Goal: Book appointment/travel/reservation

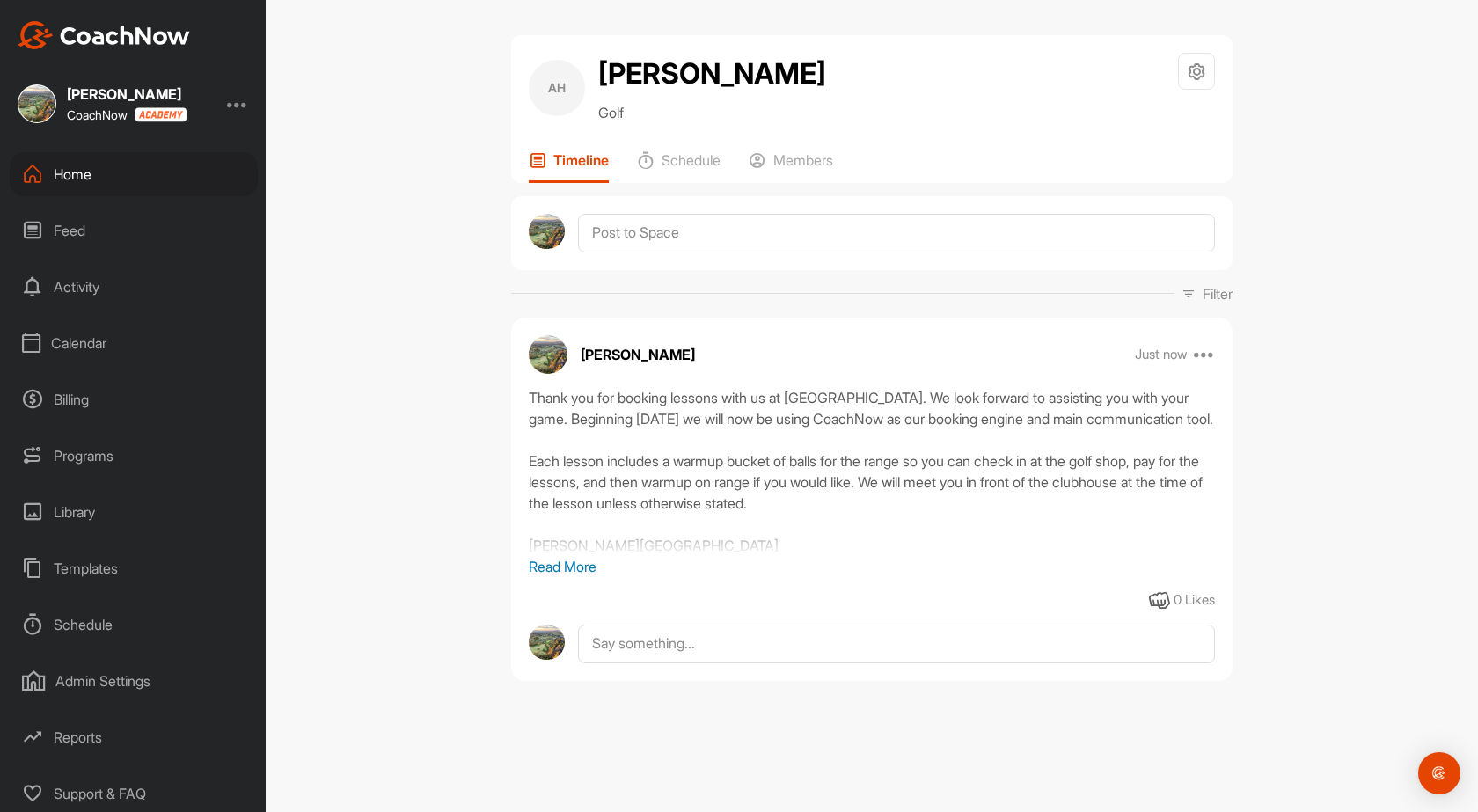
click at [102, 347] on div "Calendar" at bounding box center [133, 343] width 248 height 44
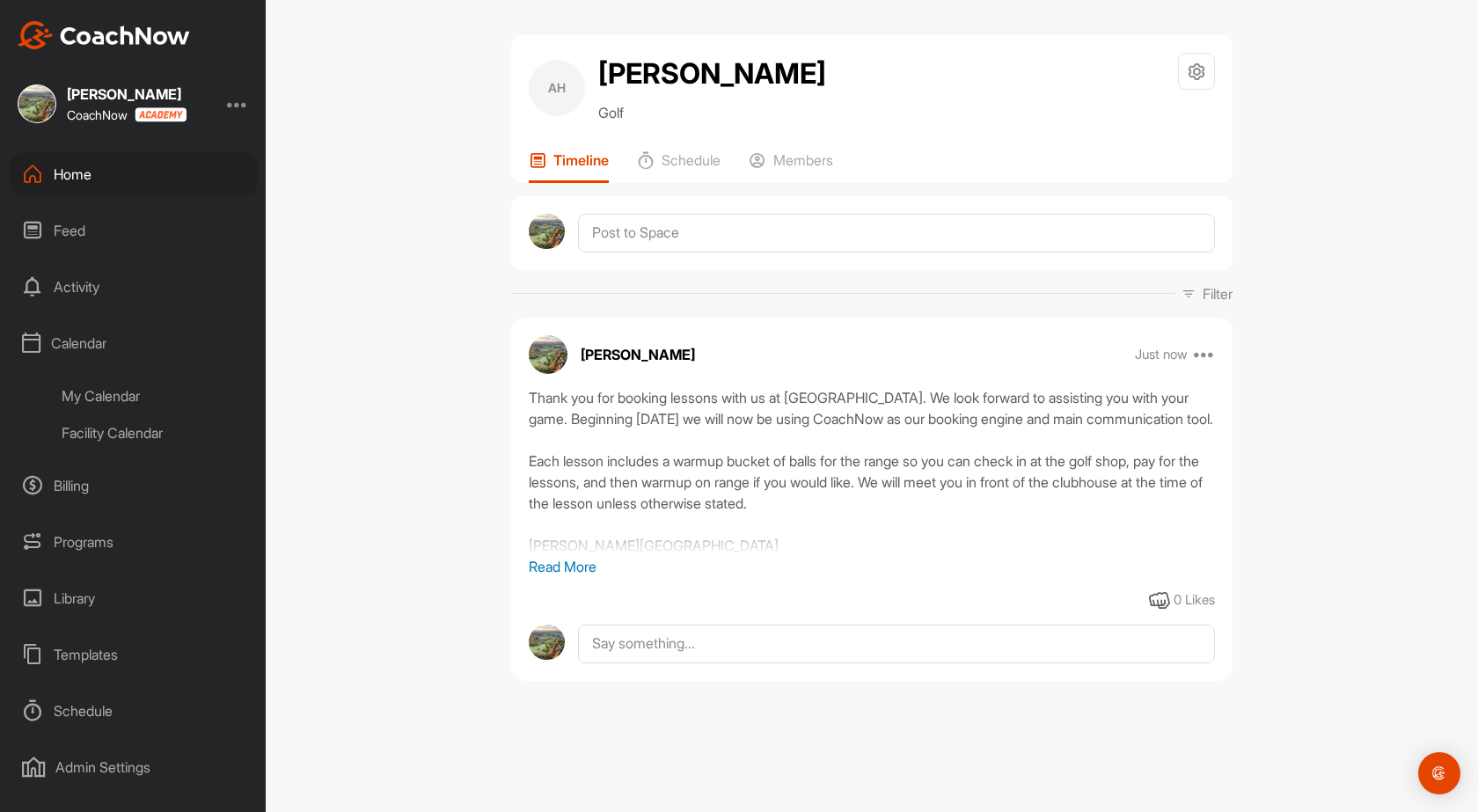
click at [111, 393] on div "My Calendar" at bounding box center [154, 396] width 209 height 37
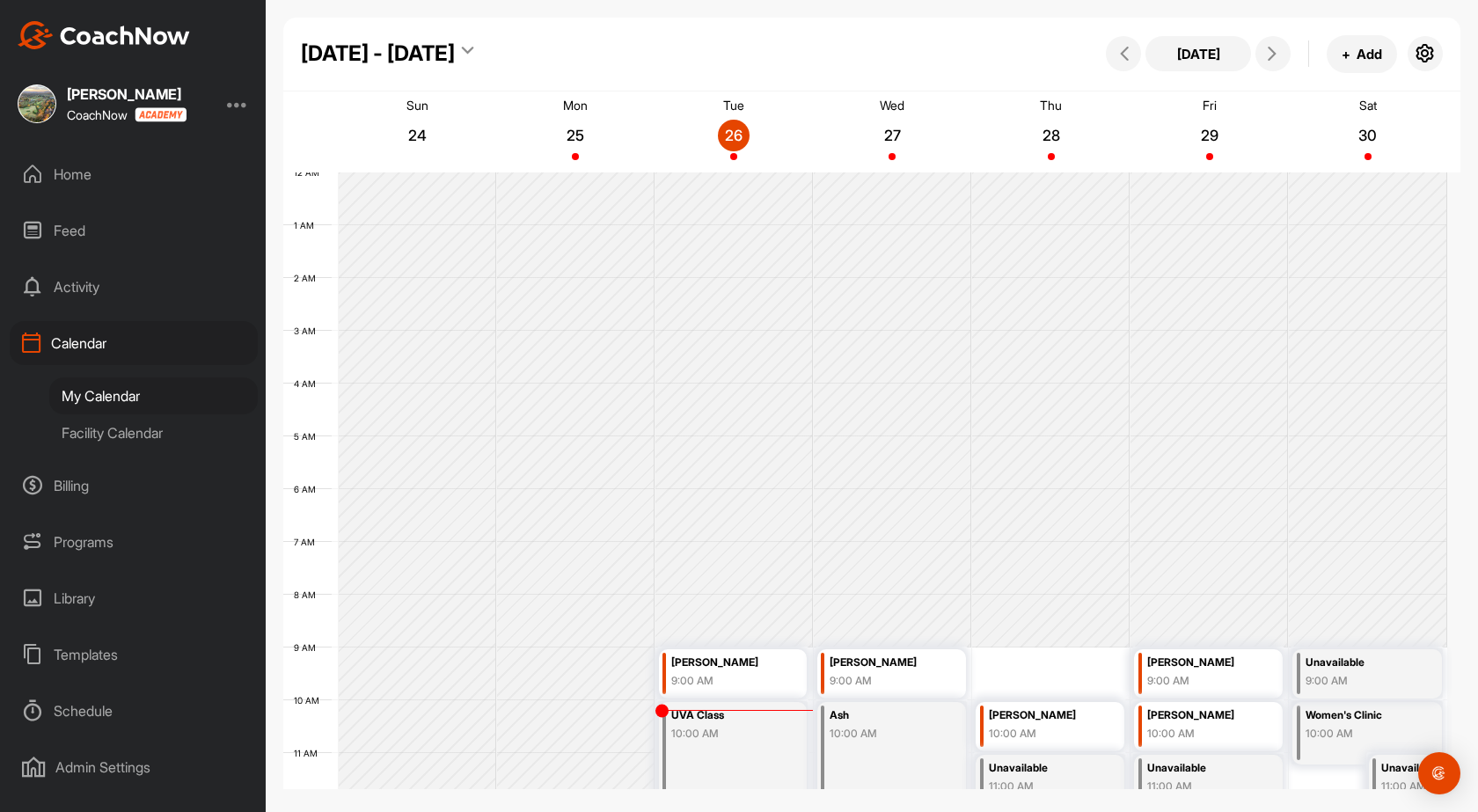
scroll to position [304, 0]
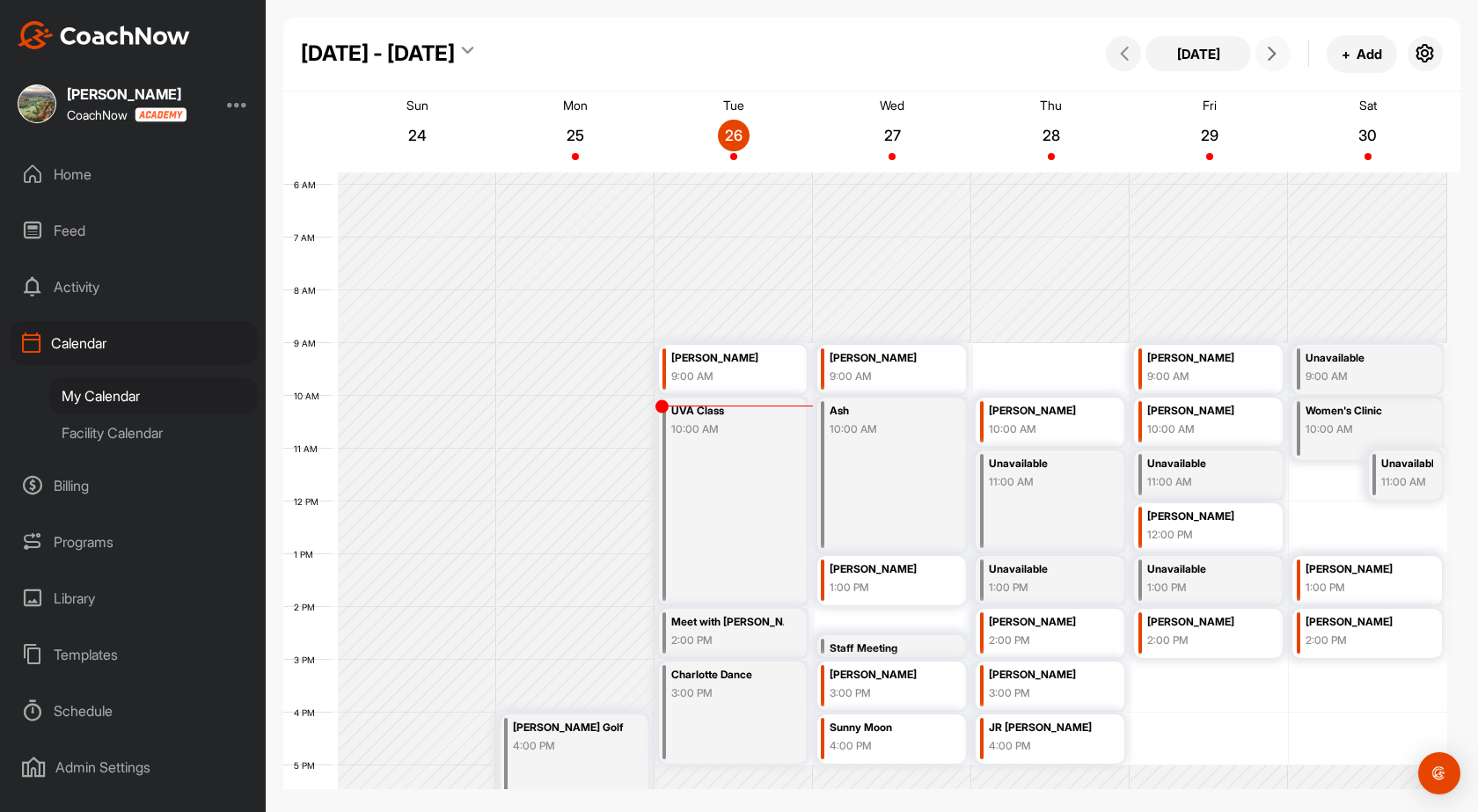
click at [1281, 55] on span at bounding box center [1273, 53] width 21 height 14
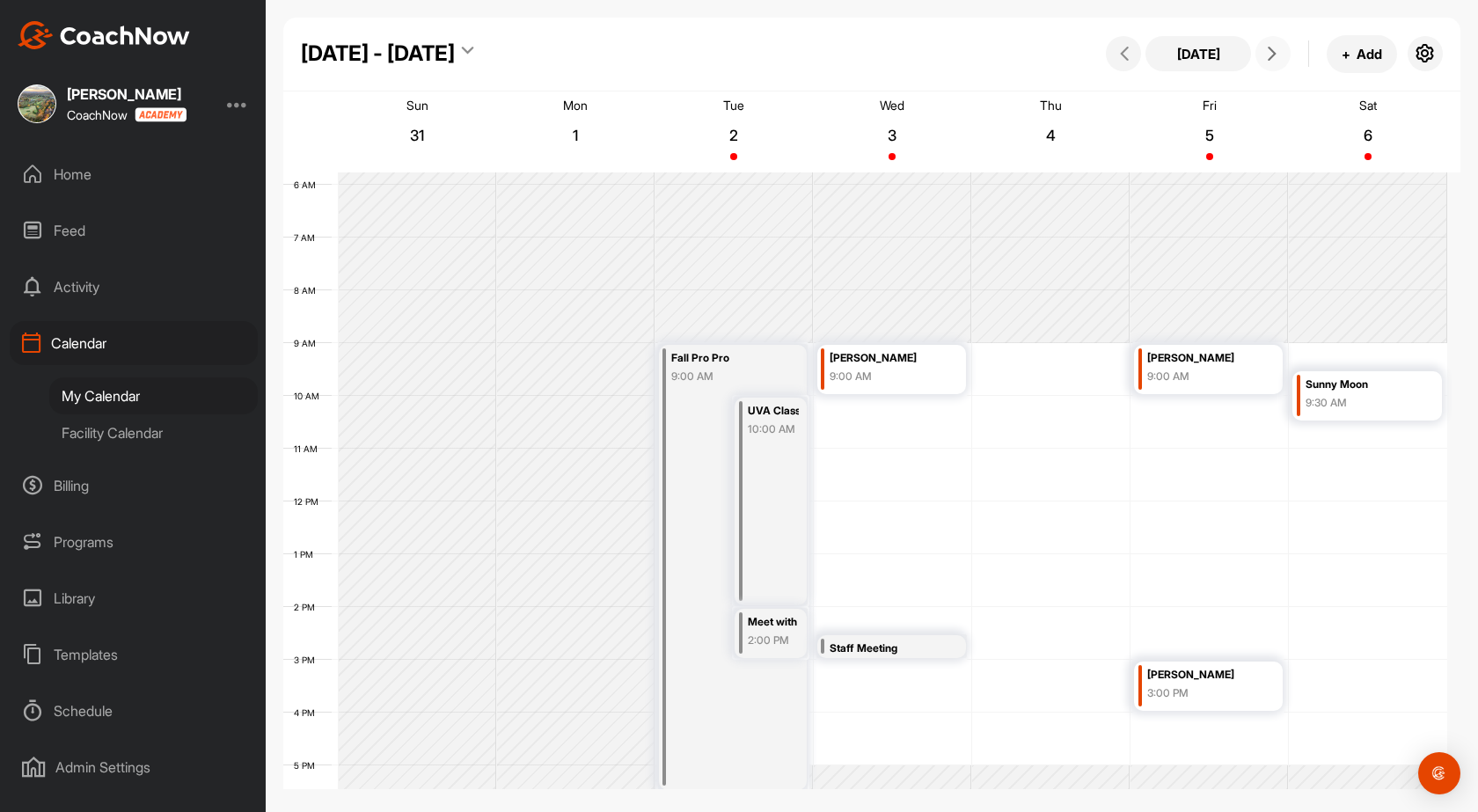
click at [1281, 55] on span at bounding box center [1273, 53] width 21 height 14
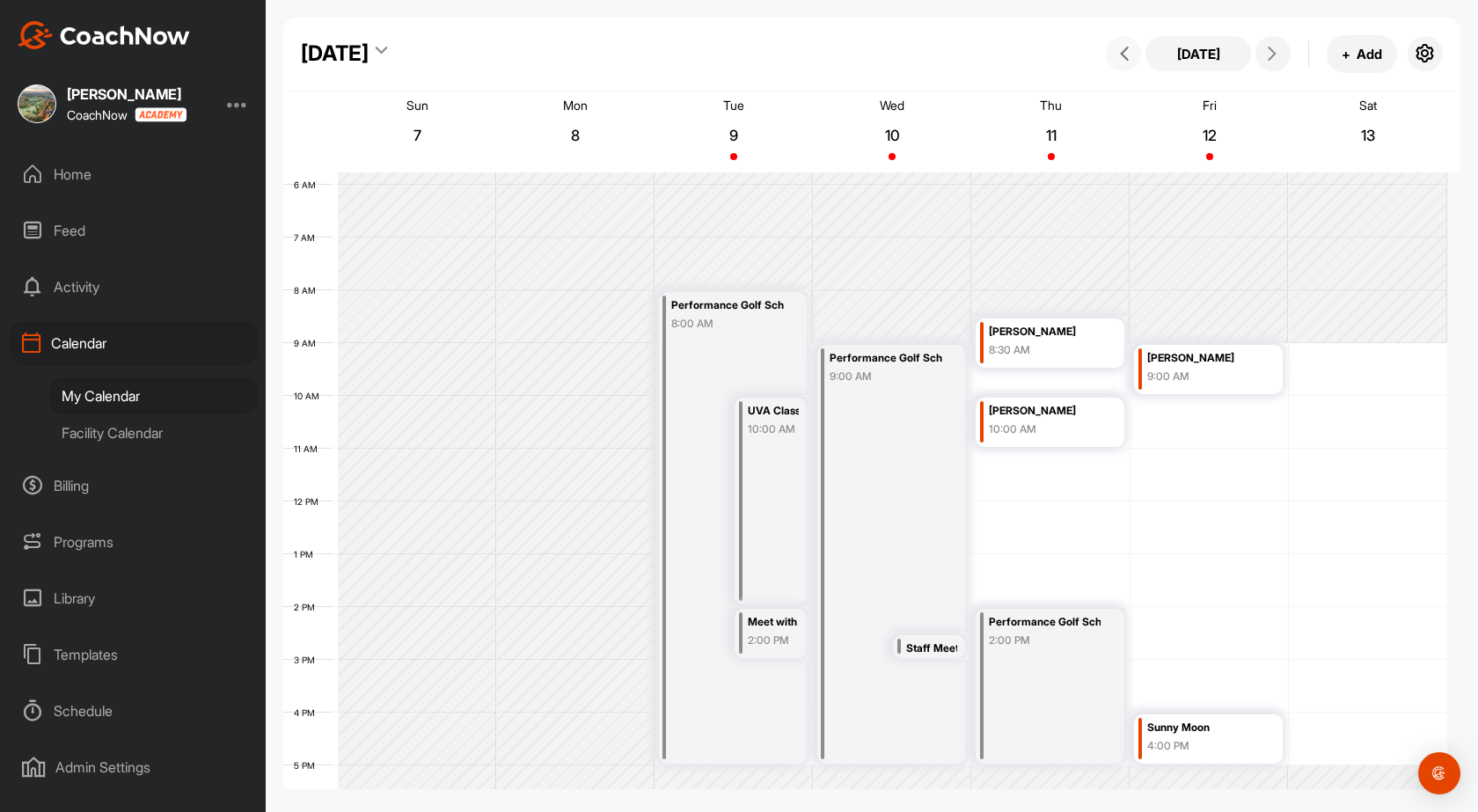
click at [1127, 64] on button at bounding box center [1123, 53] width 35 height 35
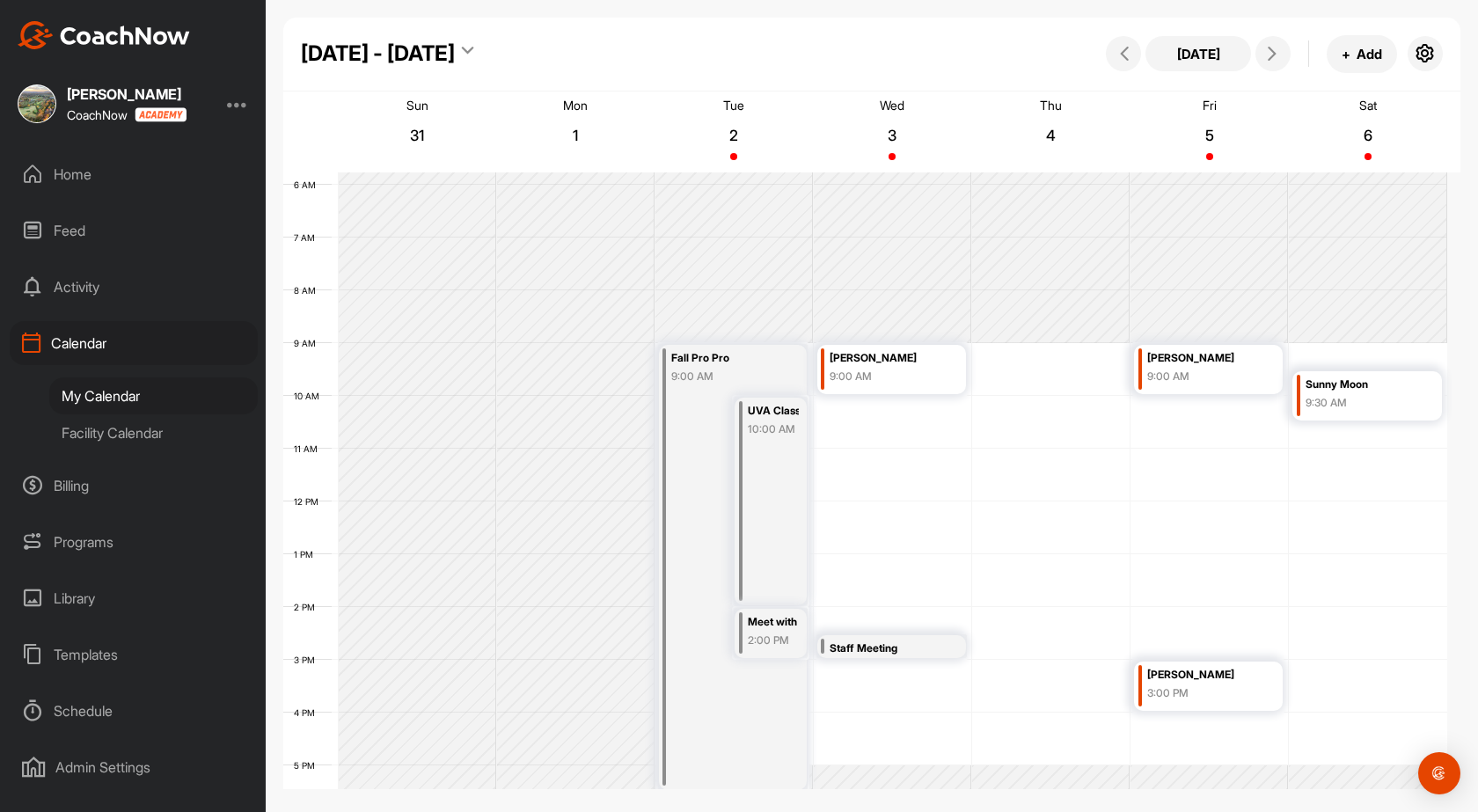
click at [98, 438] on div "Facility Calendar" at bounding box center [154, 433] width 209 height 37
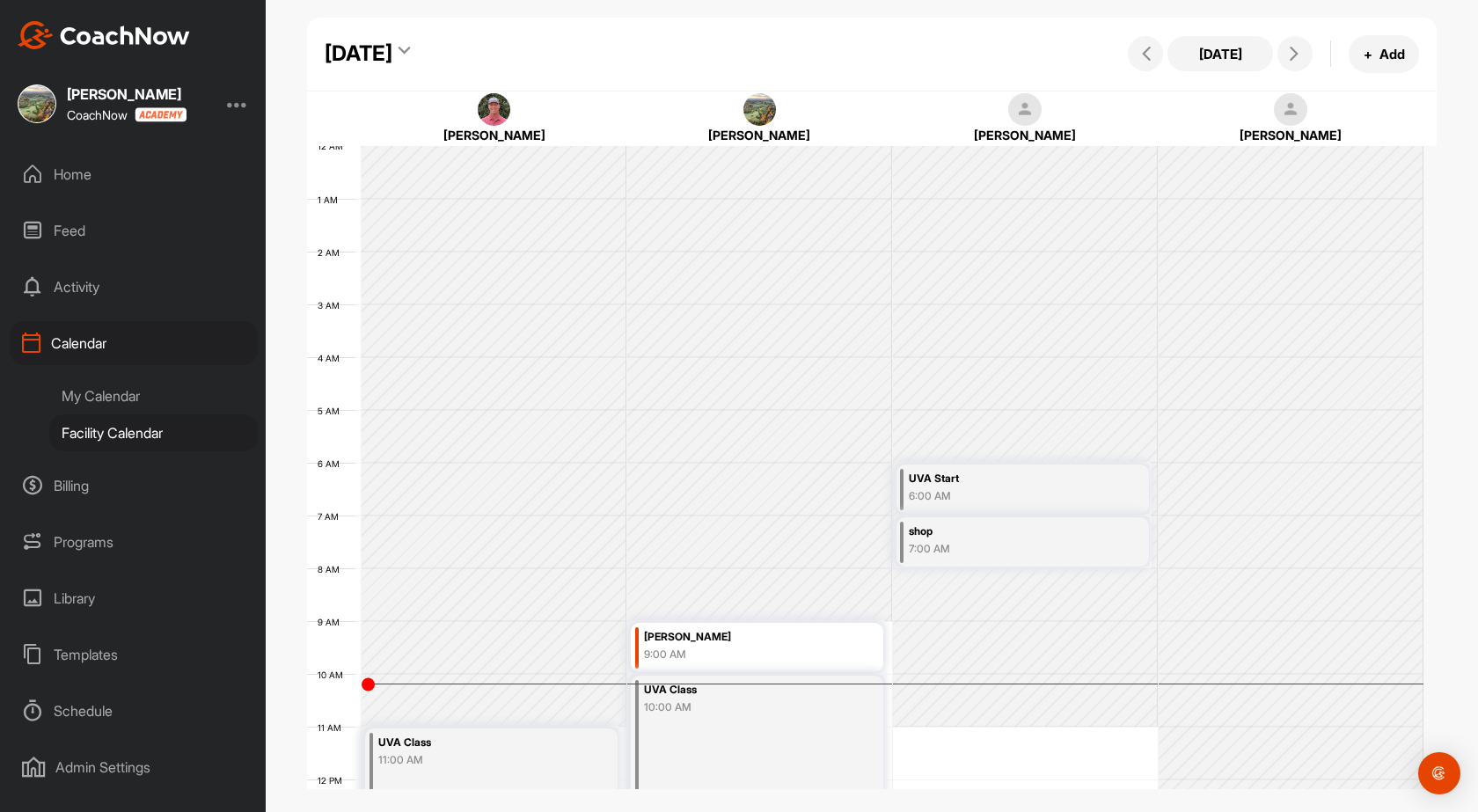
scroll to position [304, 0]
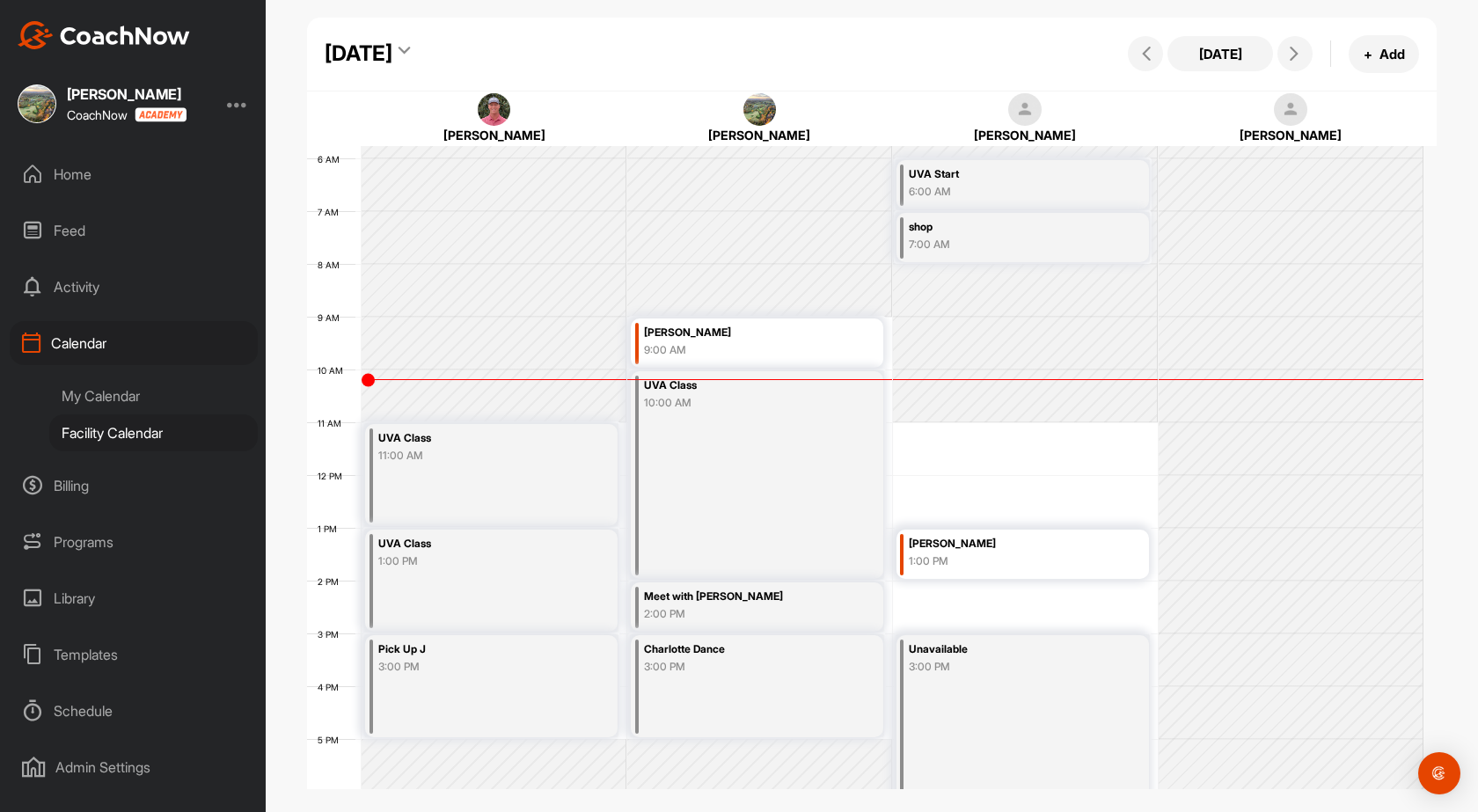
click at [392, 44] on div "[DATE]" at bounding box center [359, 53] width 68 height 32
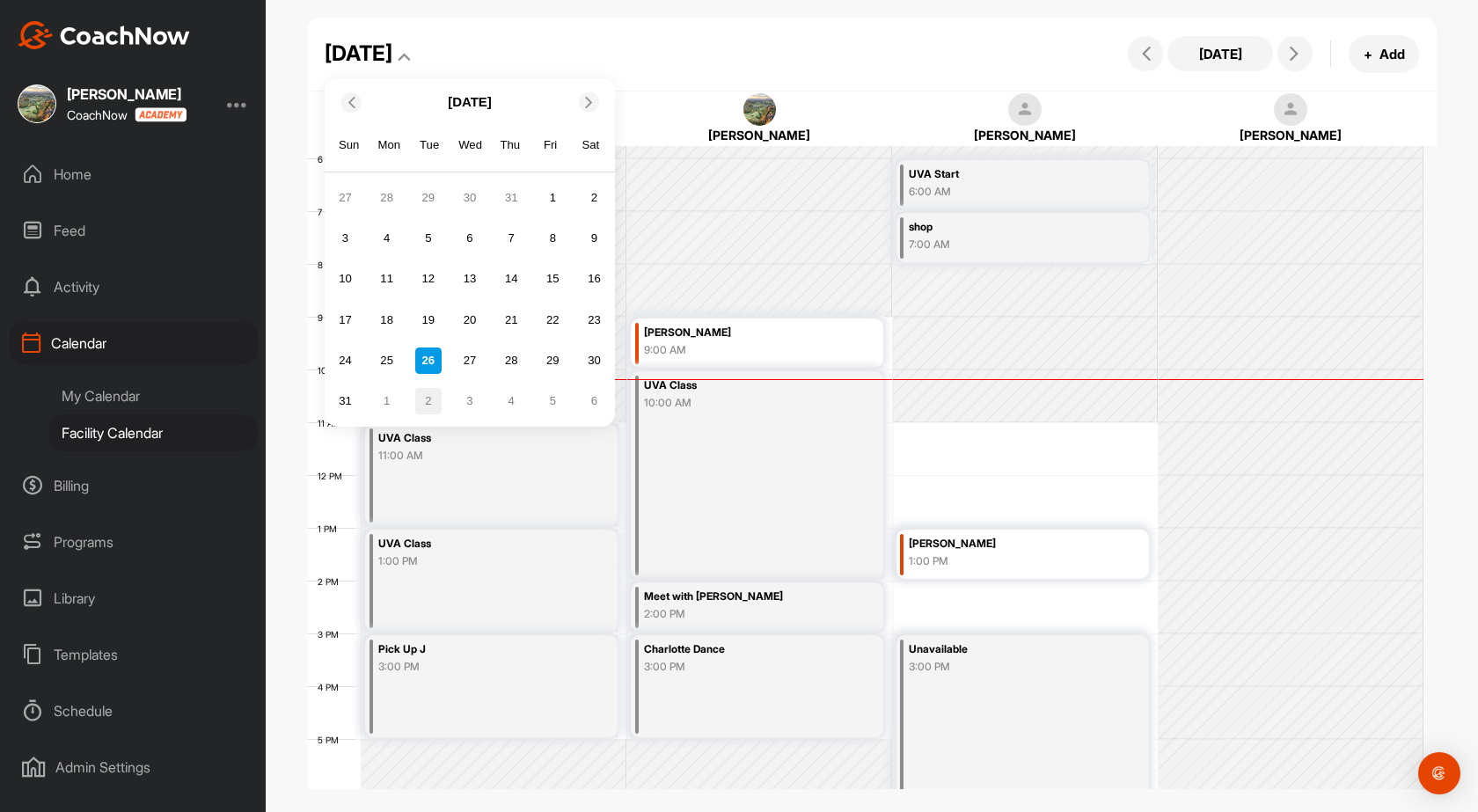
click at [430, 406] on div "2" at bounding box center [428, 400] width 26 height 26
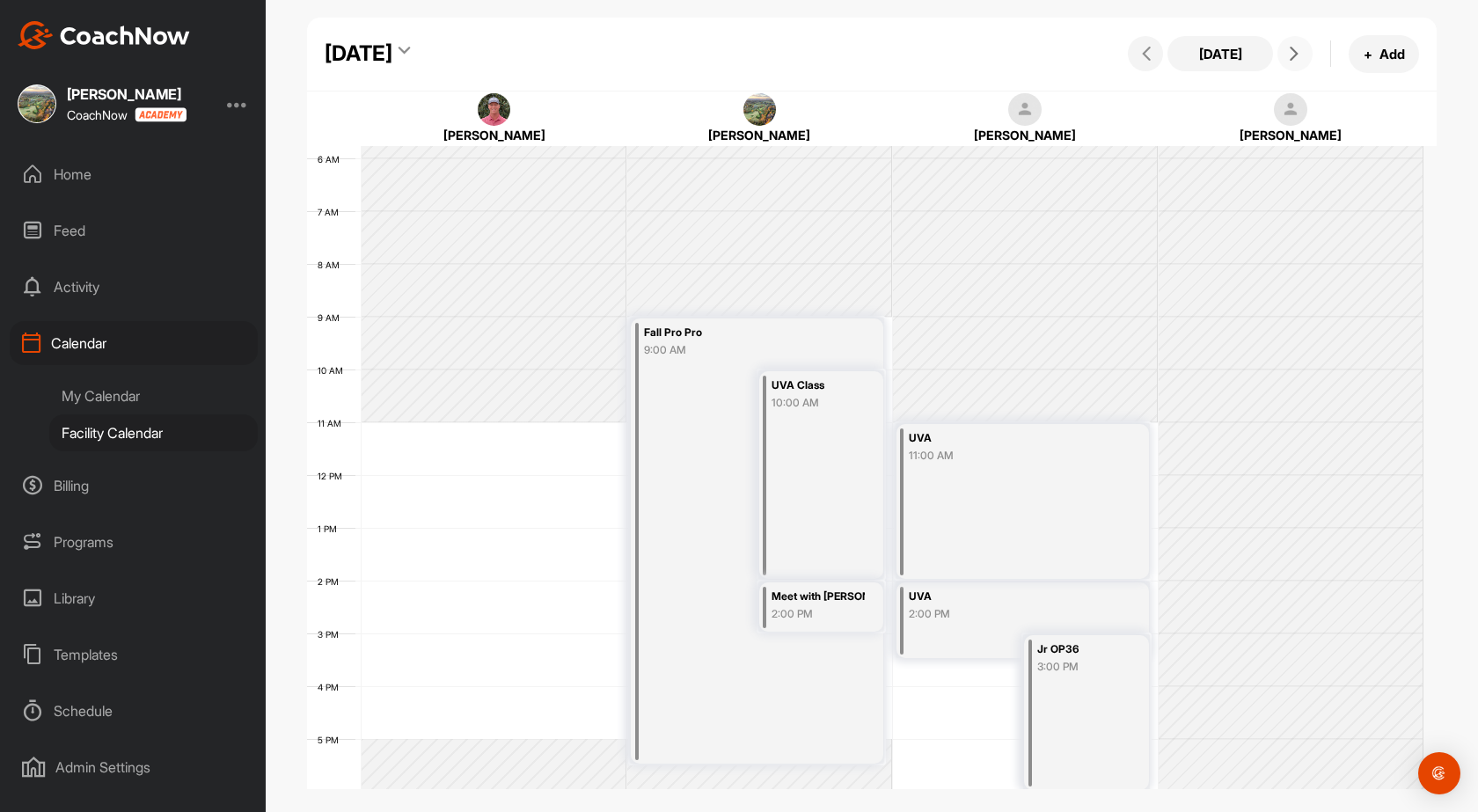
click at [1305, 52] on span at bounding box center [1295, 53] width 21 height 14
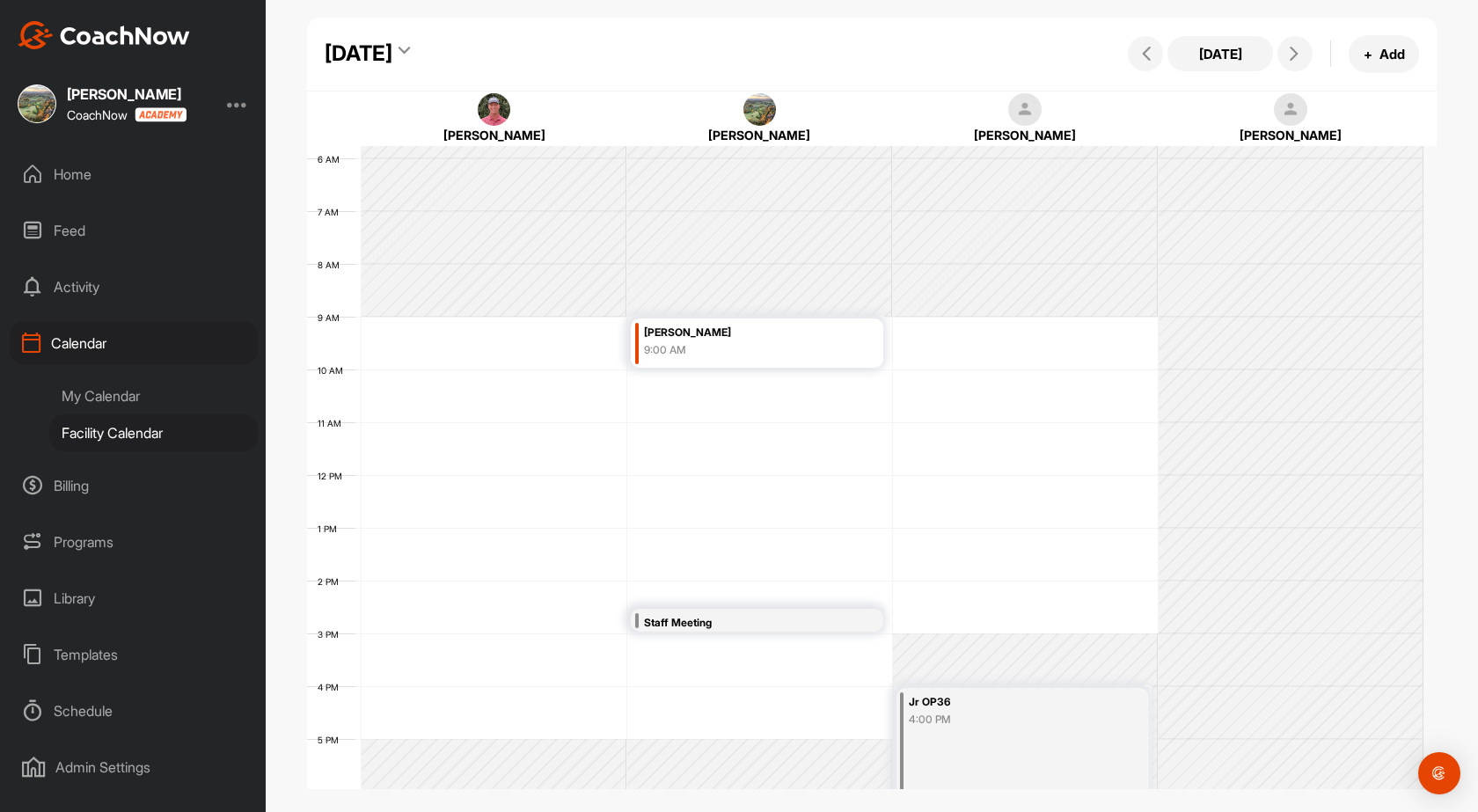
click at [392, 55] on div "[DATE]" at bounding box center [359, 53] width 68 height 32
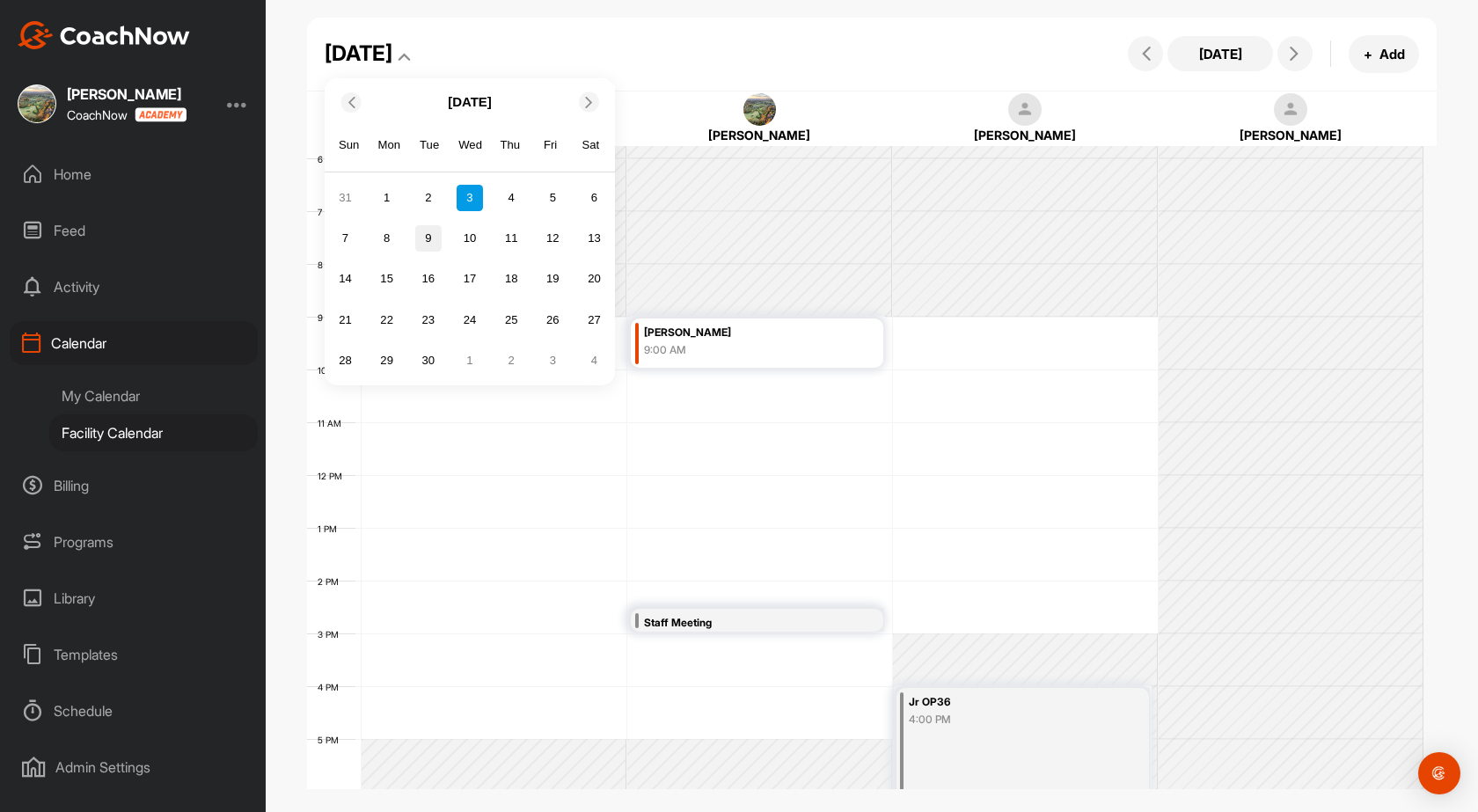
click at [430, 240] on div "9" at bounding box center [428, 238] width 26 height 26
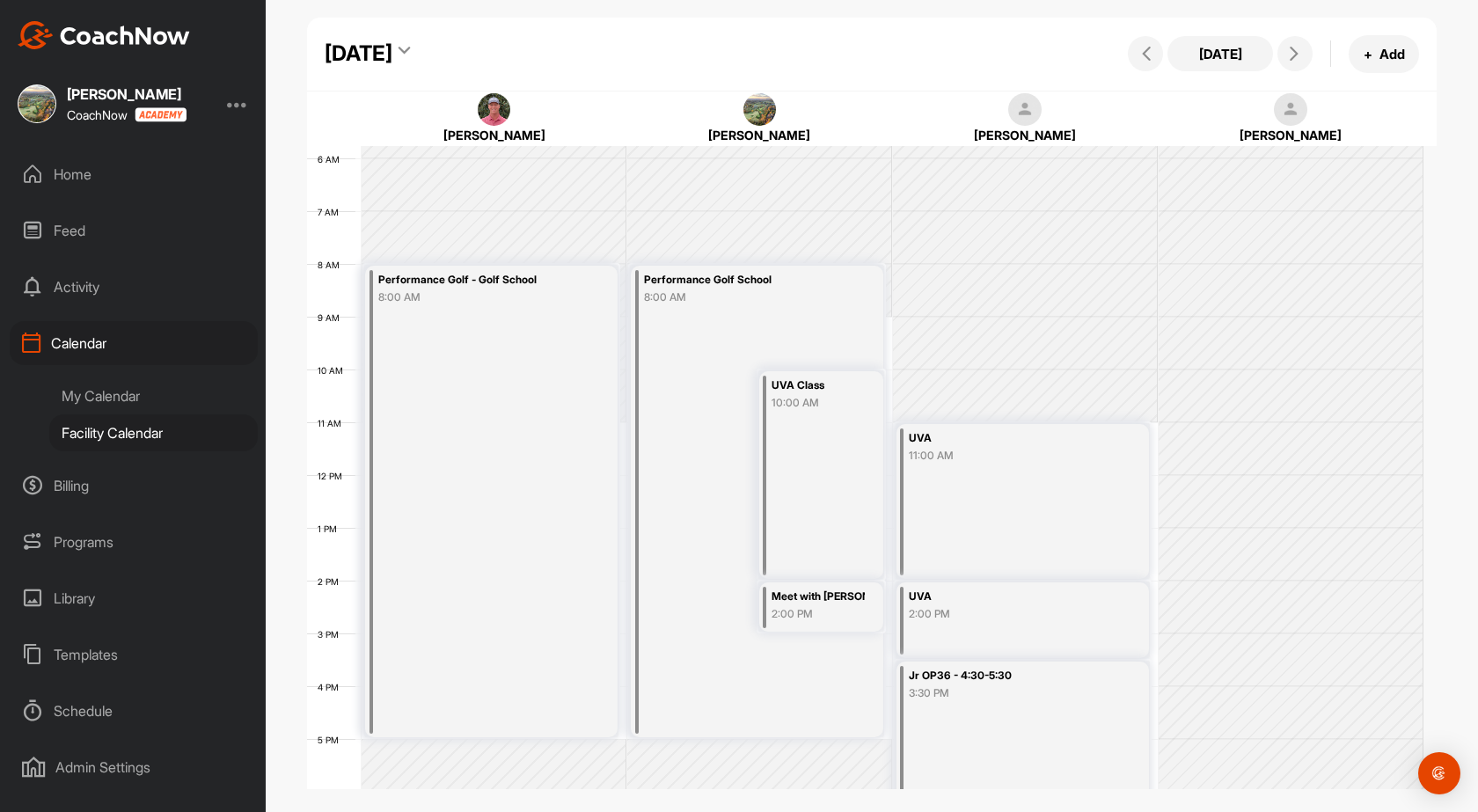
click at [392, 64] on div "[DATE]" at bounding box center [359, 53] width 68 height 32
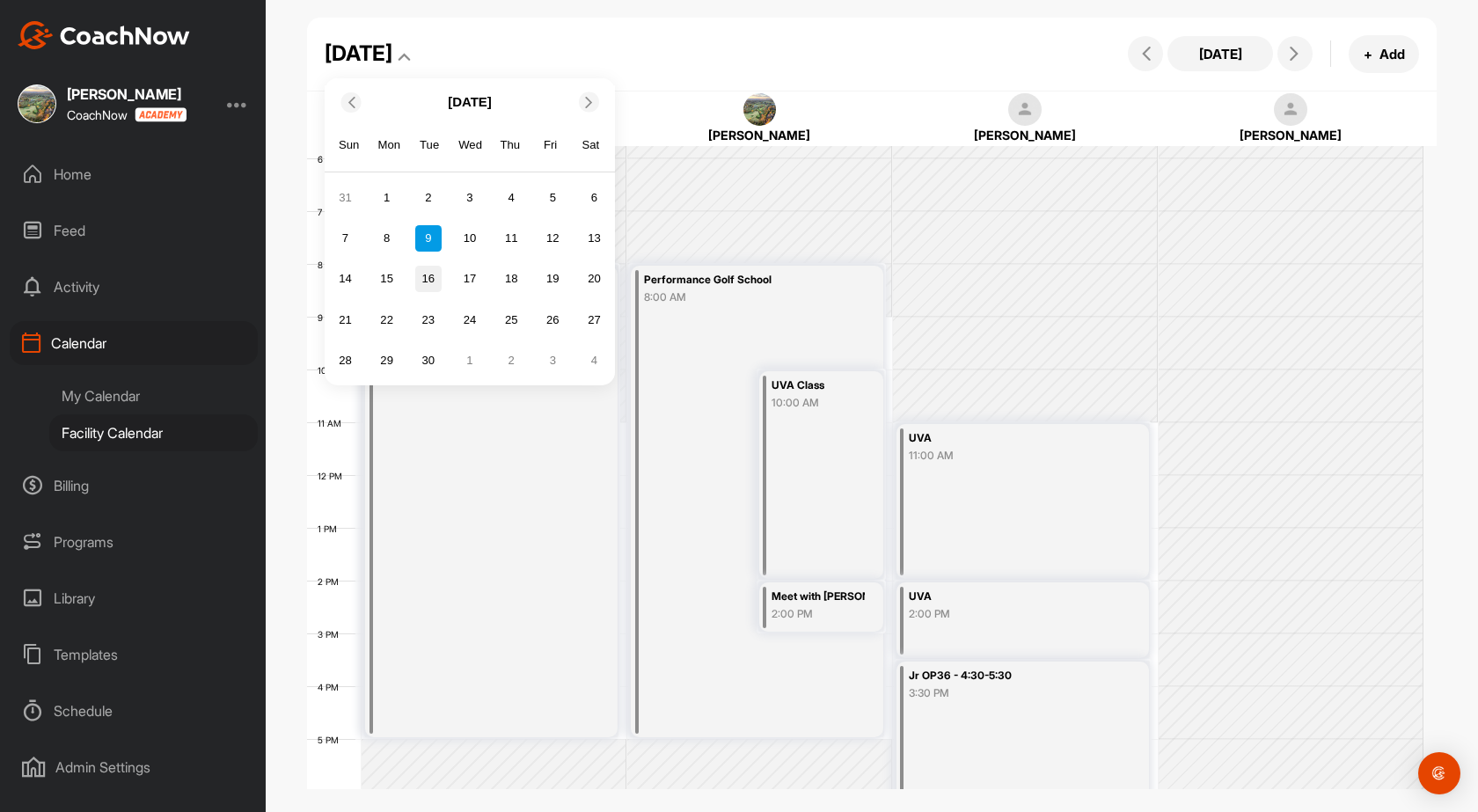
click at [418, 283] on div "16" at bounding box center [428, 278] width 26 height 26
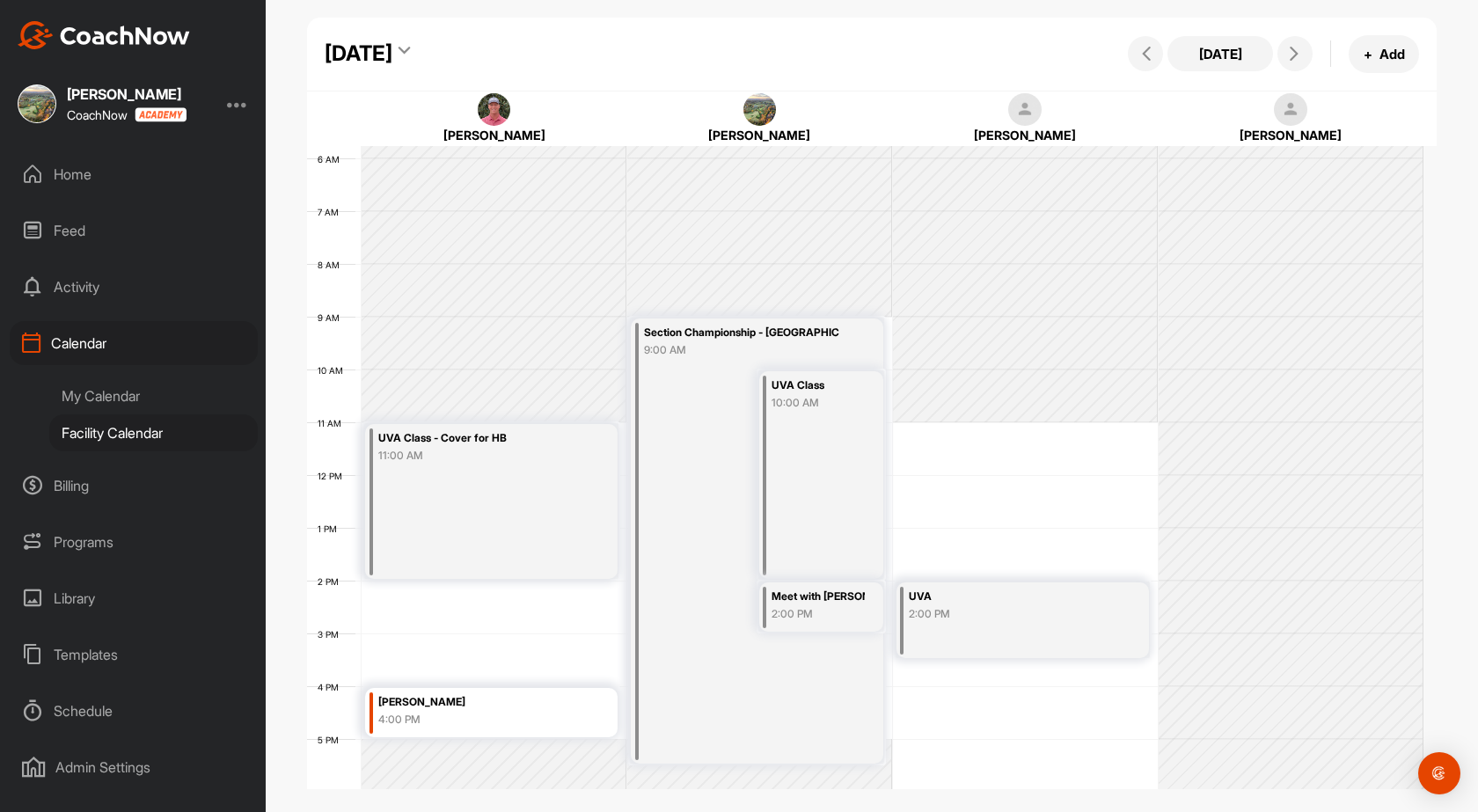
click at [392, 44] on div "[DATE]" at bounding box center [359, 53] width 68 height 32
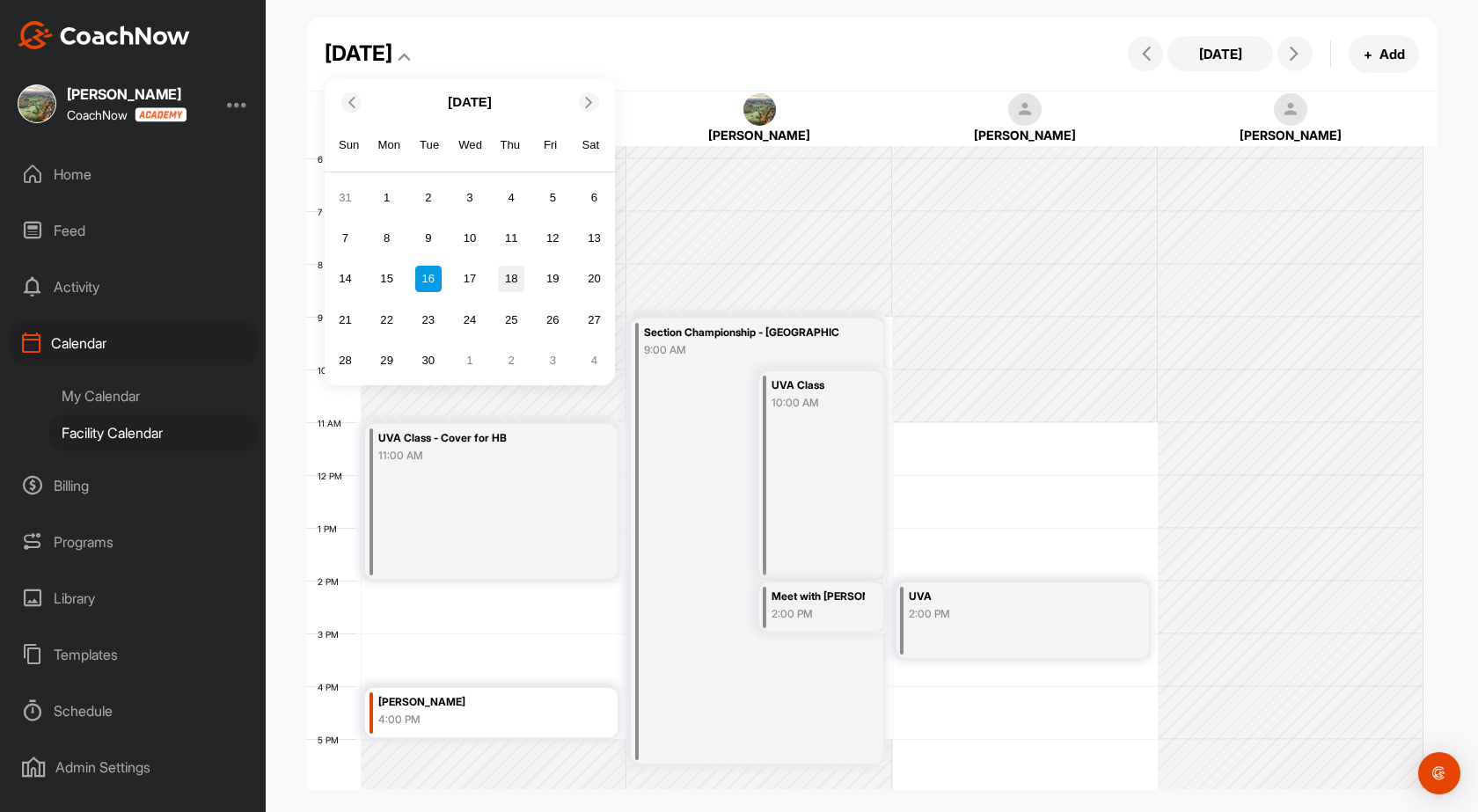
click at [504, 273] on div "18" at bounding box center [510, 278] width 26 height 26
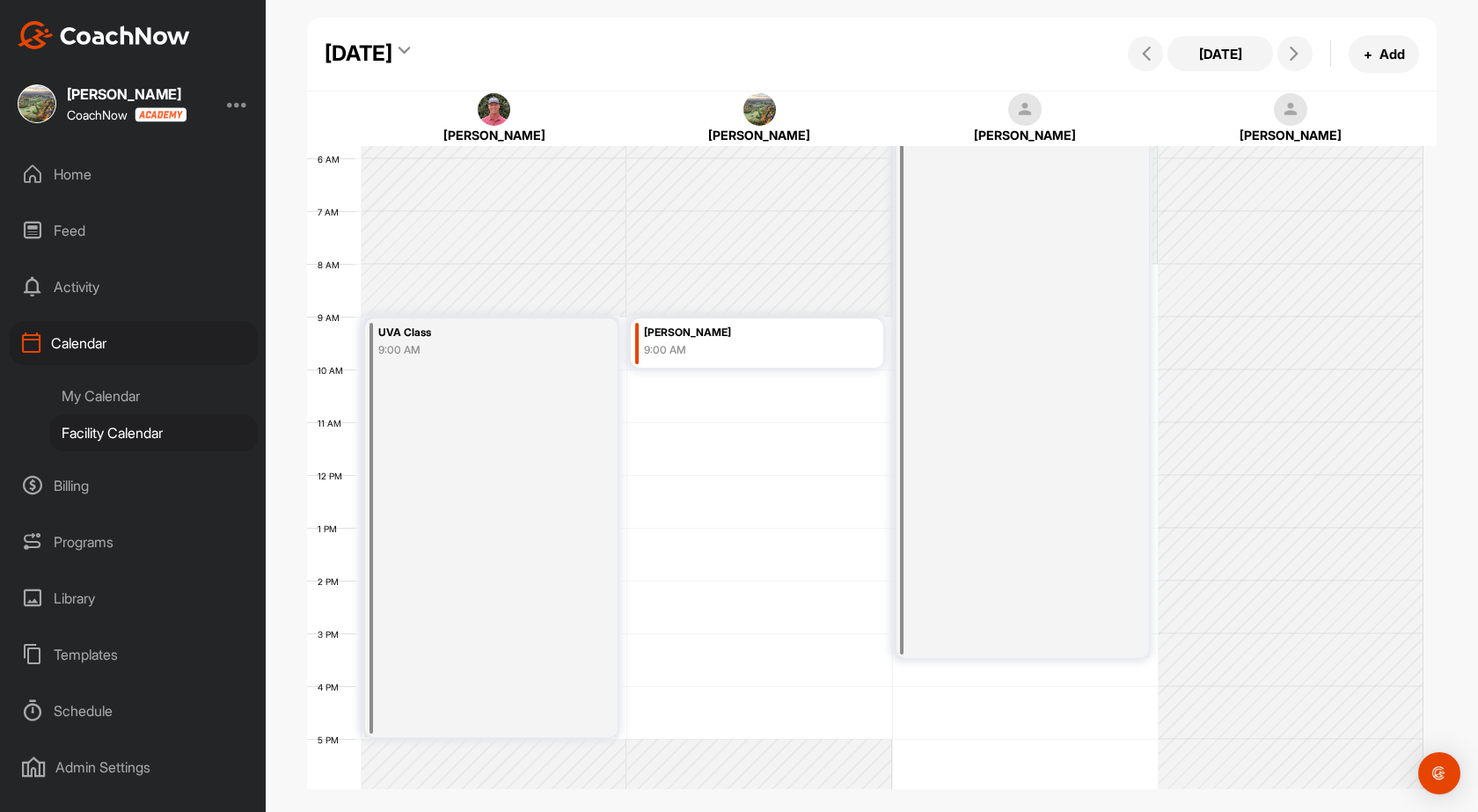
scroll to position [217, 0]
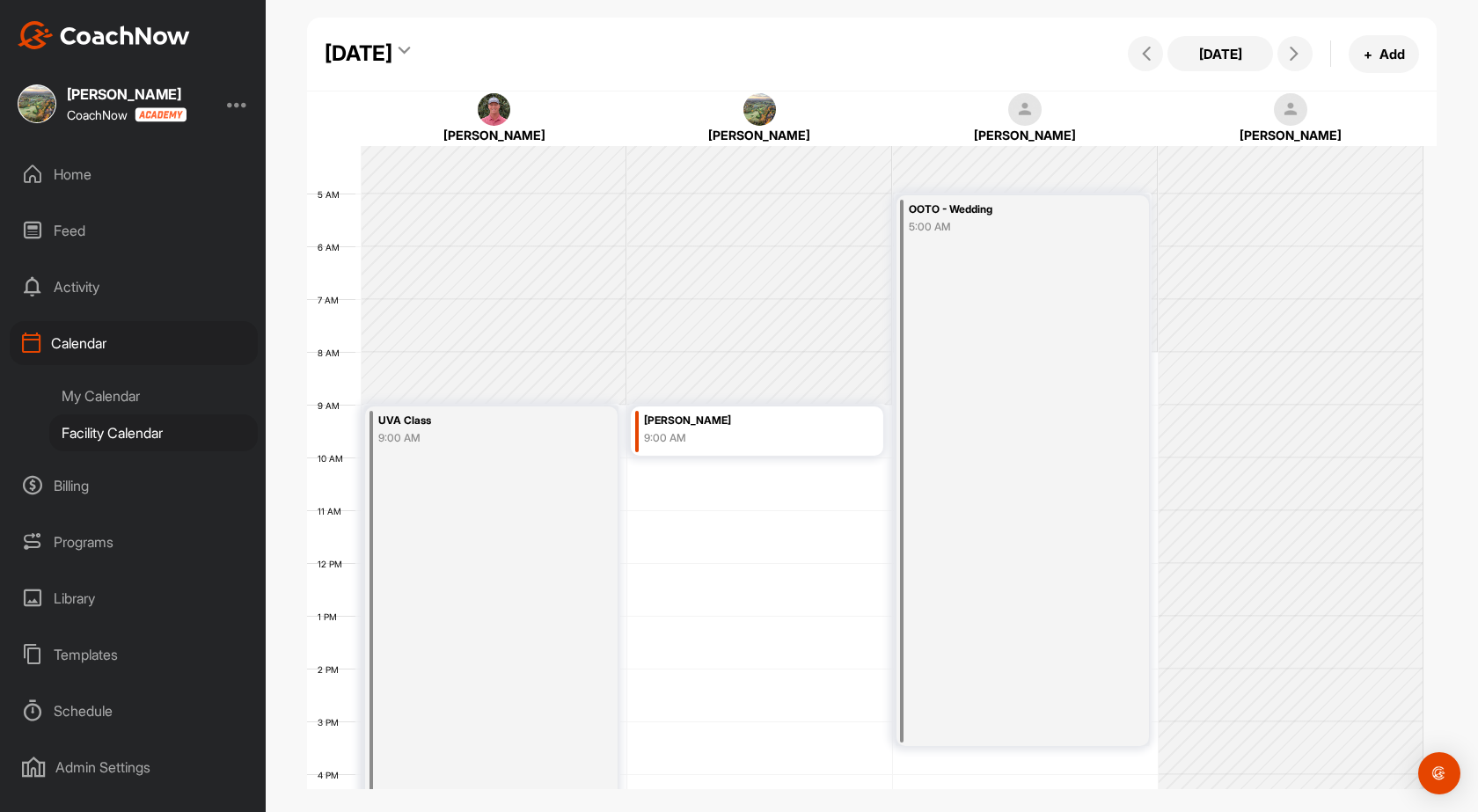
click at [392, 47] on div "[DATE]" at bounding box center [359, 53] width 68 height 32
